Goal: Task Accomplishment & Management: Manage account settings

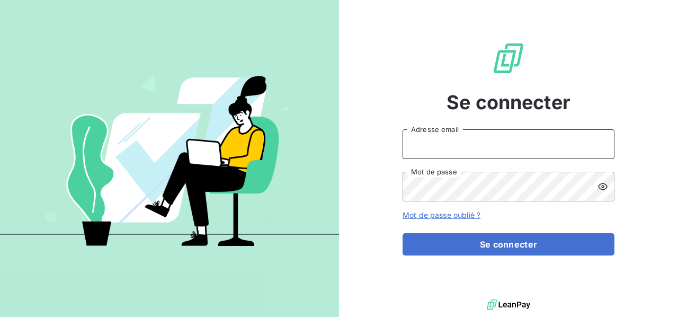
click at [500, 148] on input "Adresse email" at bounding box center [508, 144] width 212 height 30
type input "[PERSON_NAME][EMAIL_ADDRESS][DOMAIN_NAME]"
